Goal: Ask a question

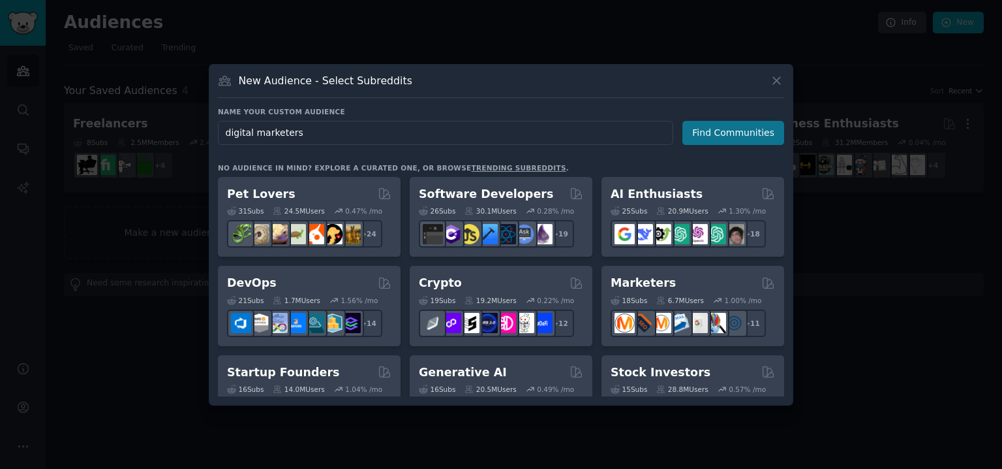
type input "digital marketers"
click at [726, 127] on button "Find Communities" at bounding box center [734, 133] width 102 height 24
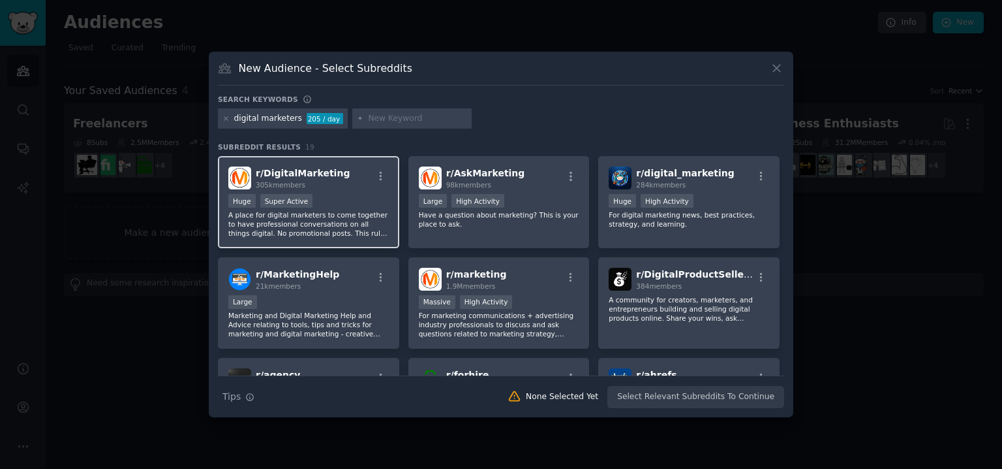
click at [345, 187] on div "r/ DigitalMarketing 305k members" at bounding box center [308, 177] width 161 height 23
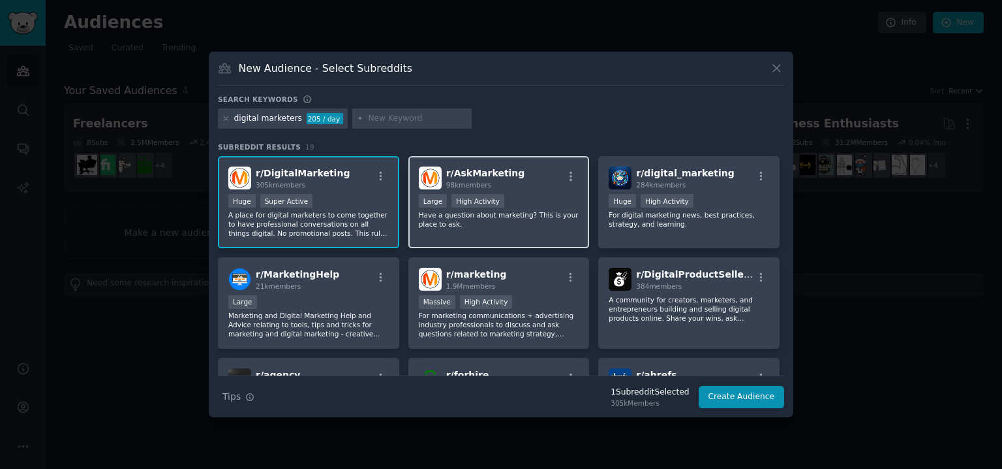
click at [532, 217] on p "Have a question about marketing? This is your place to ask." at bounding box center [499, 219] width 161 height 18
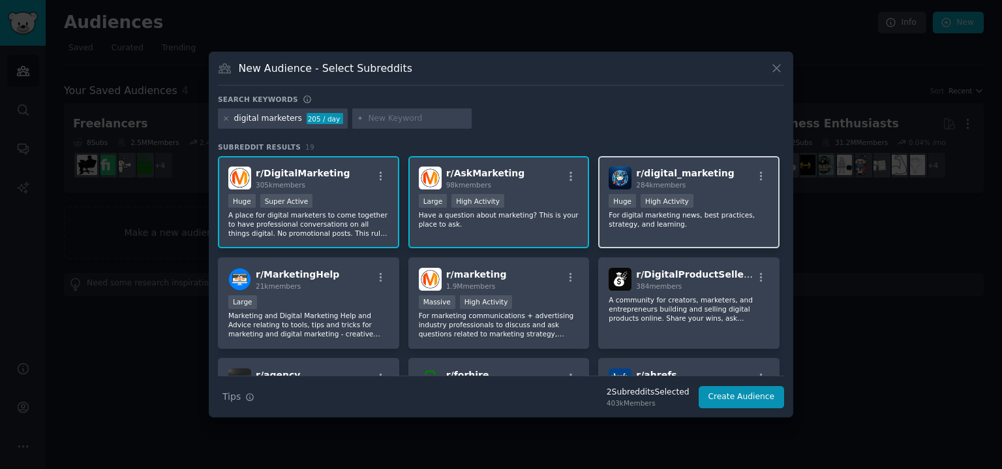
click at [636, 215] on p "For digital marketing news, best practices, strategy, and learning." at bounding box center [689, 219] width 161 height 18
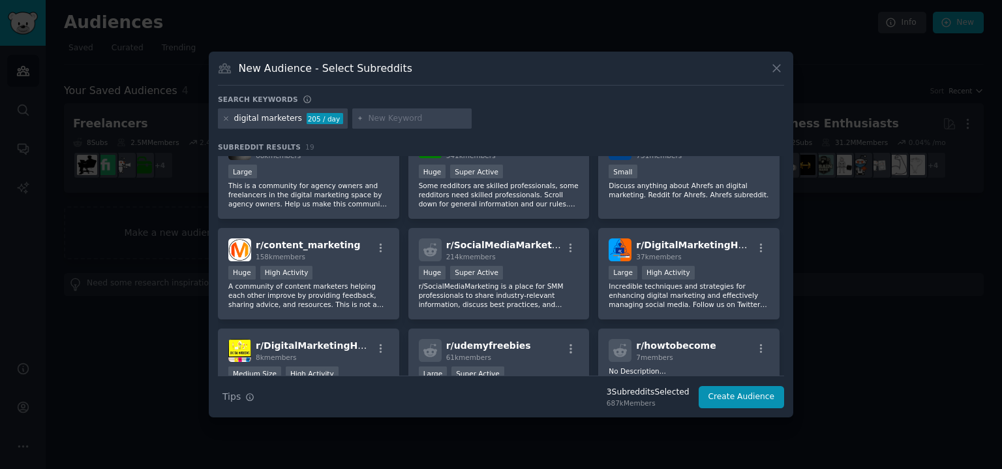
scroll to position [239, 0]
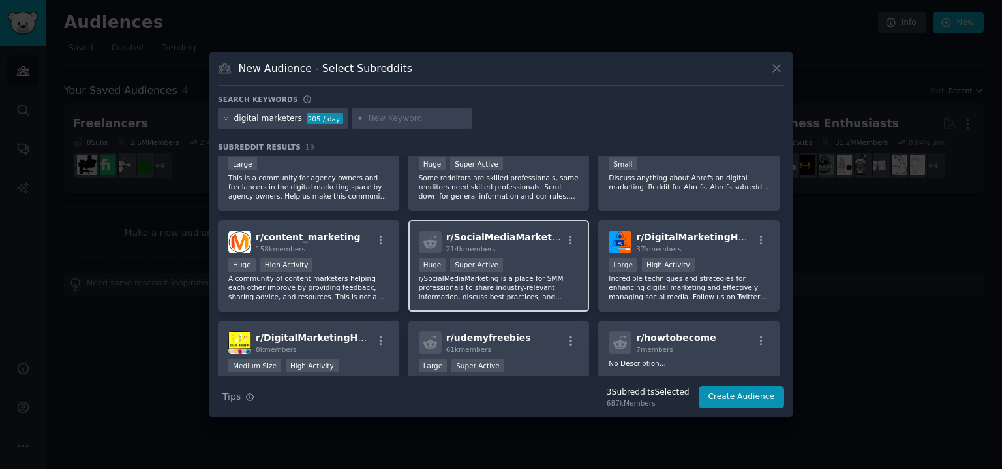
click at [531, 269] on div ">= 95th percentile for submissions / day Huge Super Active" at bounding box center [499, 266] width 161 height 16
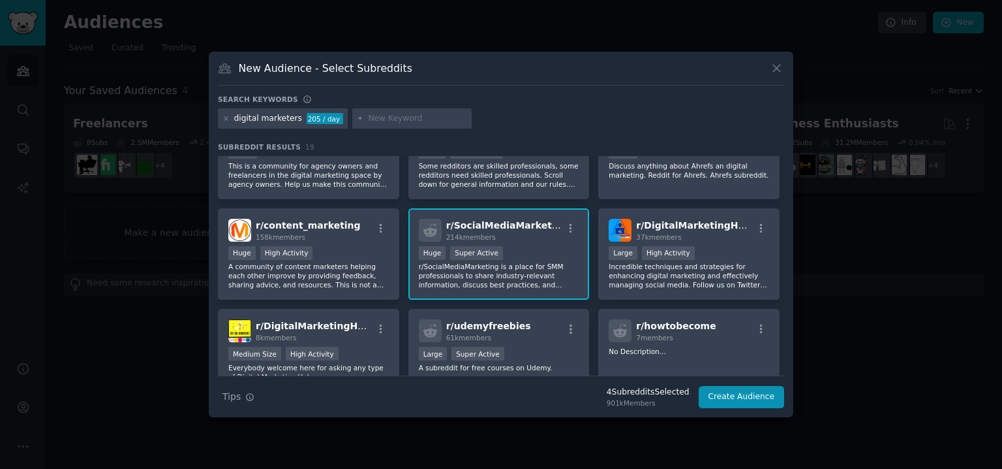
scroll to position [253, 0]
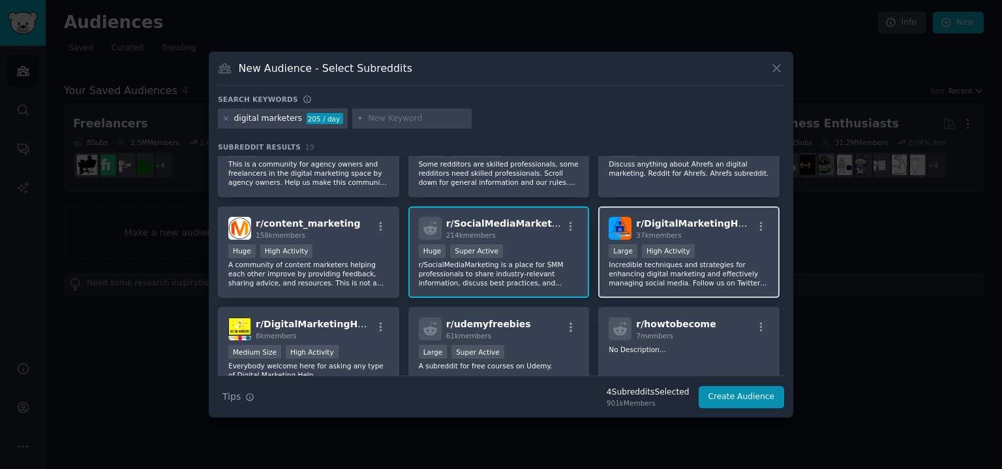
click at [717, 266] on p "Incredible techniques and strategies for enhancing digital marketing and effect…" at bounding box center [689, 273] width 161 height 27
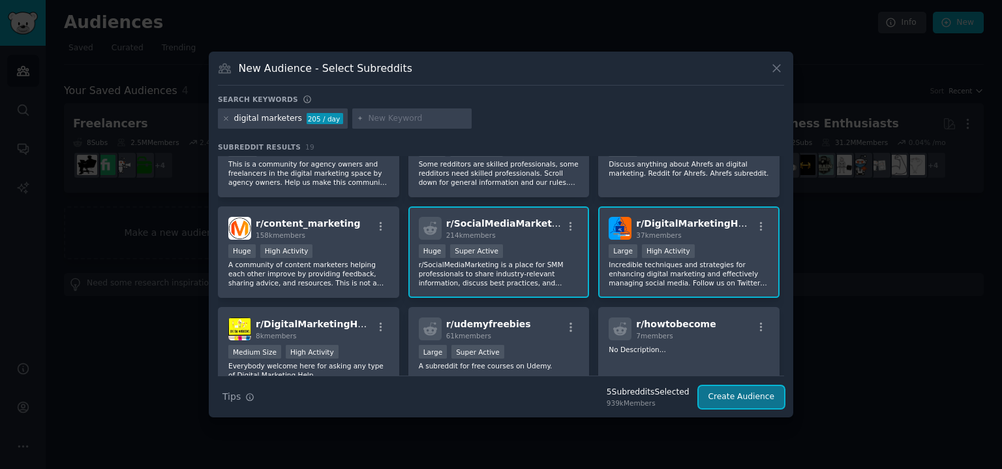
click at [752, 403] on button "Create Audience" at bounding box center [742, 397] width 86 height 22
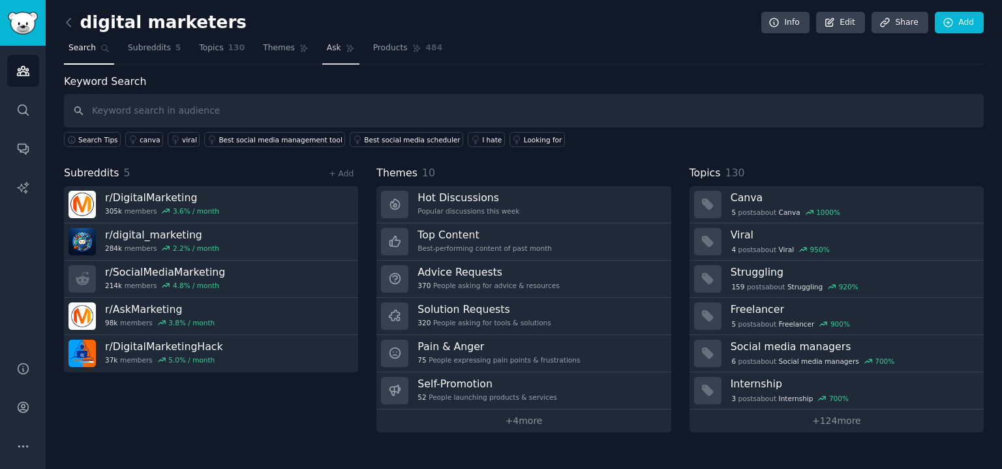
click at [339, 49] on link "Ask" at bounding box center [340, 51] width 37 height 27
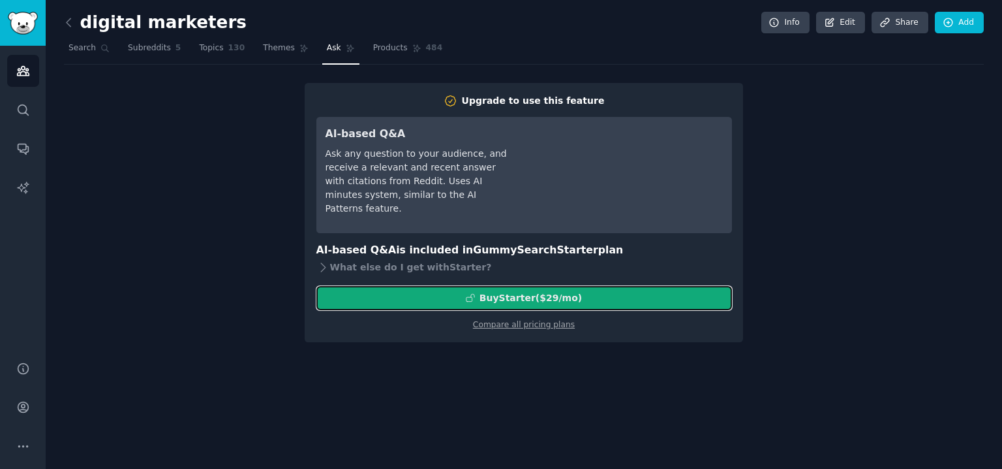
click at [568, 298] on div "Buy Starter ($ 29 /mo )" at bounding box center [531, 298] width 102 height 14
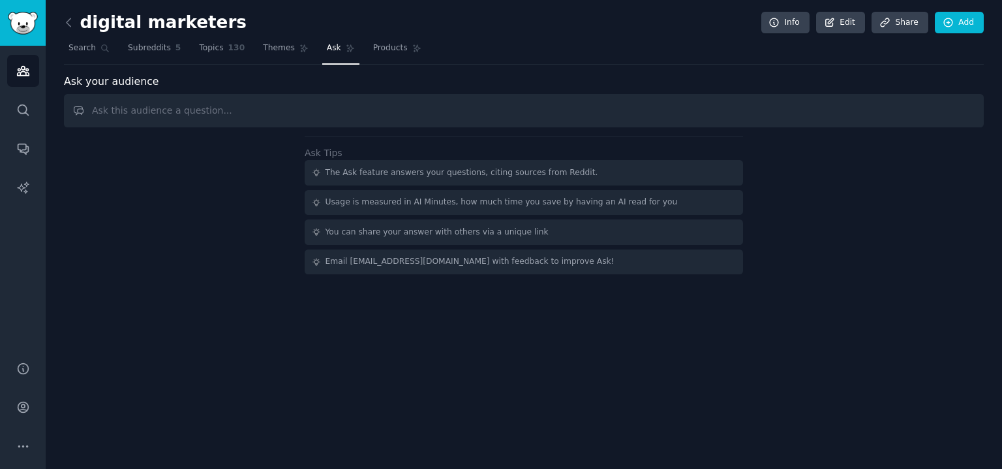
click at [323, 117] on input "text" at bounding box center [524, 110] width 920 height 33
type input "what are the biggest, top priority pain points that digital marketers are facin…"
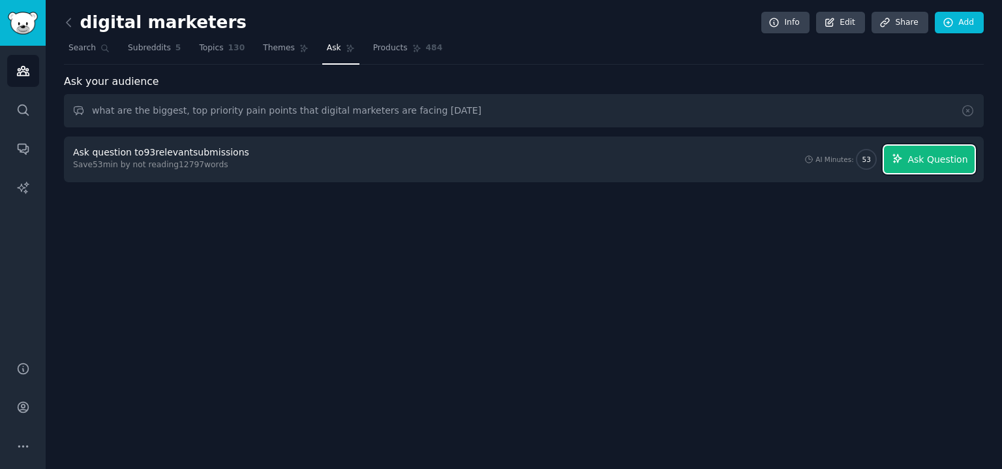
click at [912, 164] on span "Ask Question" at bounding box center [938, 160] width 60 height 14
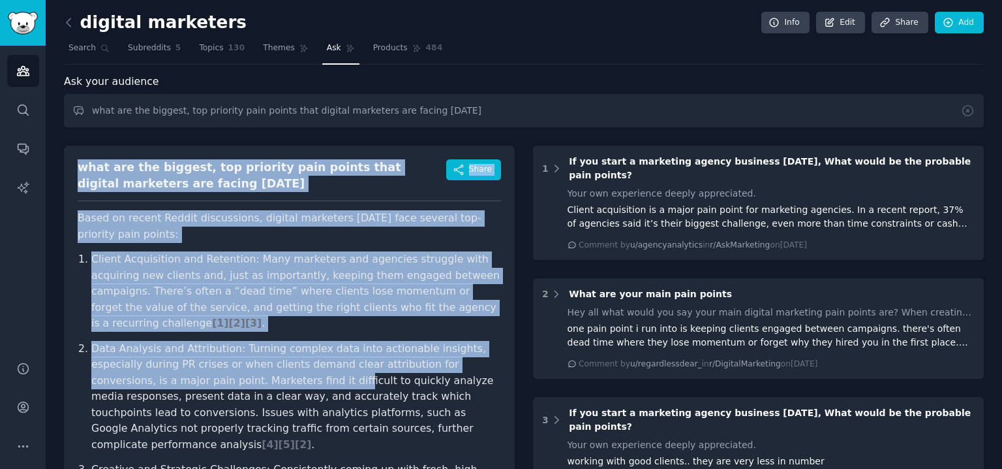
drag, startPoint x: 79, startPoint y: 164, endPoint x: 236, endPoint y: 377, distance: 264.6
click at [236, 377] on div "what are the biggest, top priority pain points that digital marketers are facin…" at bounding box center [289, 449] width 451 height 606
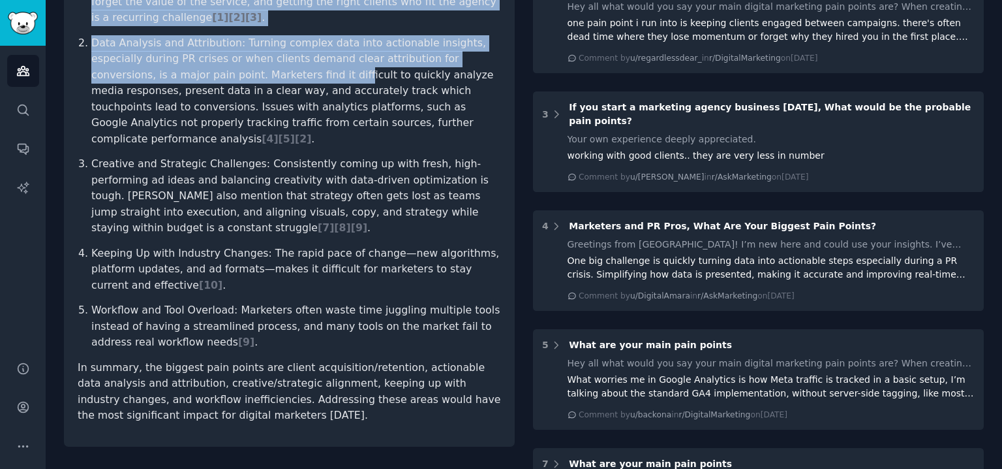
scroll to position [310, 0]
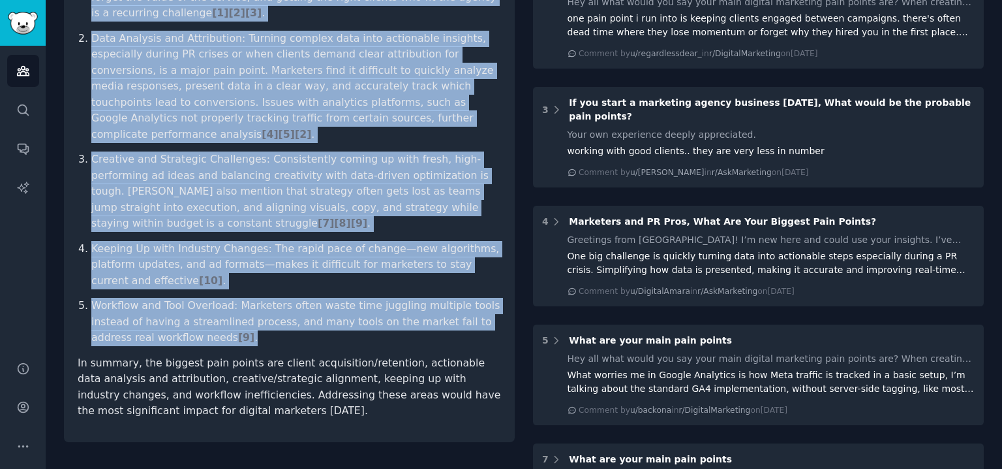
click at [255, 326] on p "Workflow and Tool Overload: Marketers often waste time juggling multiple tools …" at bounding box center [296, 322] width 410 height 48
copy div "what are the biggest, top priority pain points that digital marketers are facin…"
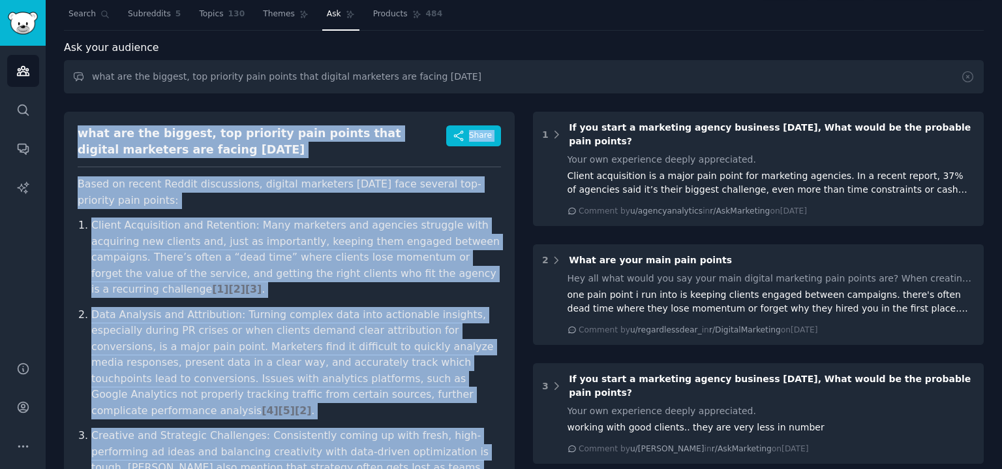
scroll to position [0, 0]
